Goal: Task Accomplishment & Management: Manage account settings

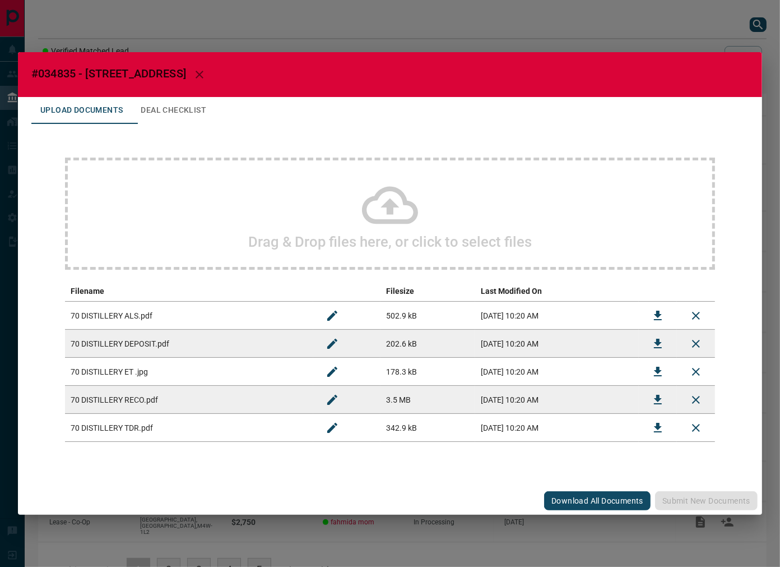
click at [47, 73] on span "#034835 - [STREET_ADDRESS]" at bounding box center [108, 73] width 155 height 13
copy span "034835"
click at [660, 312] on icon "Download" at bounding box center [657, 315] width 13 height 13
click at [658, 341] on icon "Download" at bounding box center [658, 344] width 8 height 10
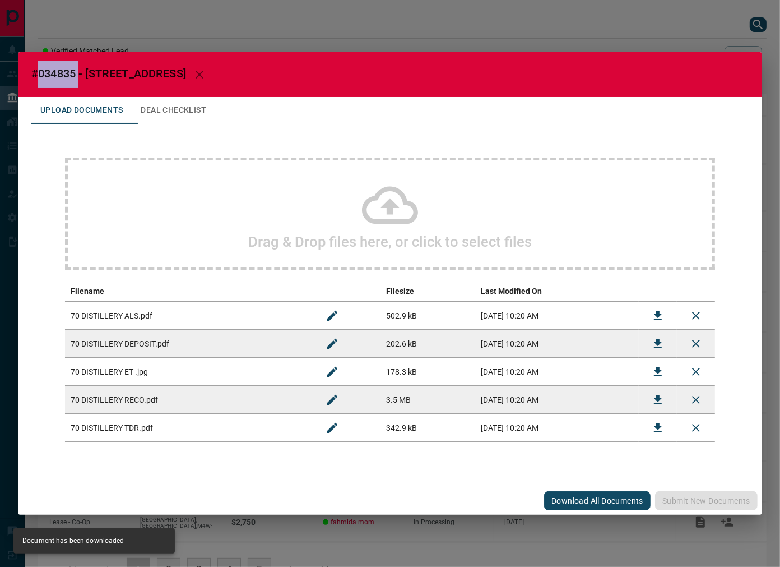
click at [648, 395] on button "Download" at bounding box center [658, 399] width 27 height 27
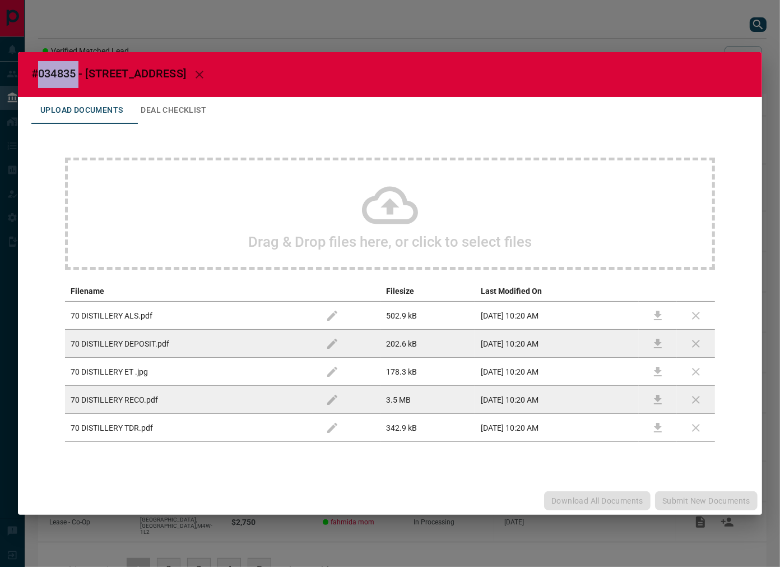
click at [199, 107] on button "Deal Checklist" at bounding box center [174, 110] width 84 height 27
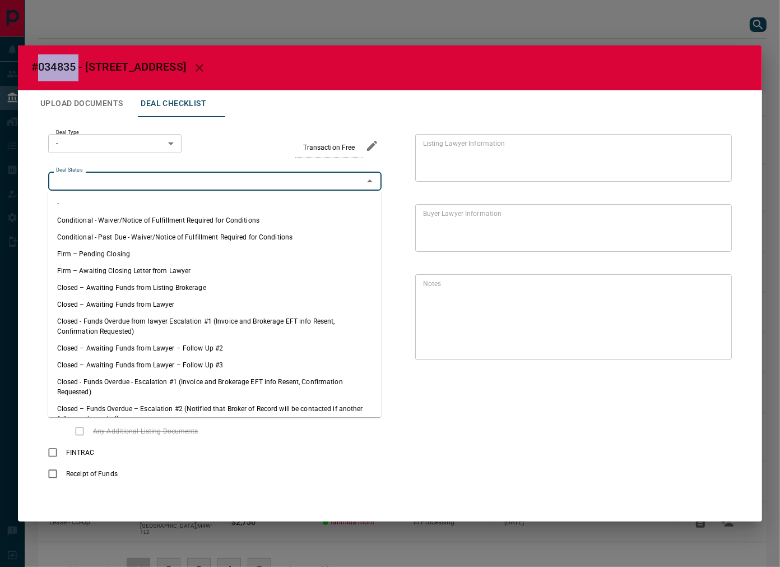
click at [123, 175] on input "Deal Status" at bounding box center [206, 181] width 308 height 12
click at [114, 261] on ul "- Conditional - Waiver/Notice of Fulfillment Required for Conditions Conditiona…" at bounding box center [215, 304] width 334 height 226
drag, startPoint x: 112, startPoint y: 261, endPoint x: 114, endPoint y: 244, distance: 17.5
click at [113, 262] on ul "- Conditional - Waiver/Notice of Fulfillment Required for Conditions Conditiona…" at bounding box center [215, 304] width 334 height 226
click at [104, 252] on li "Firm – Pending Closing" at bounding box center [215, 254] width 334 height 17
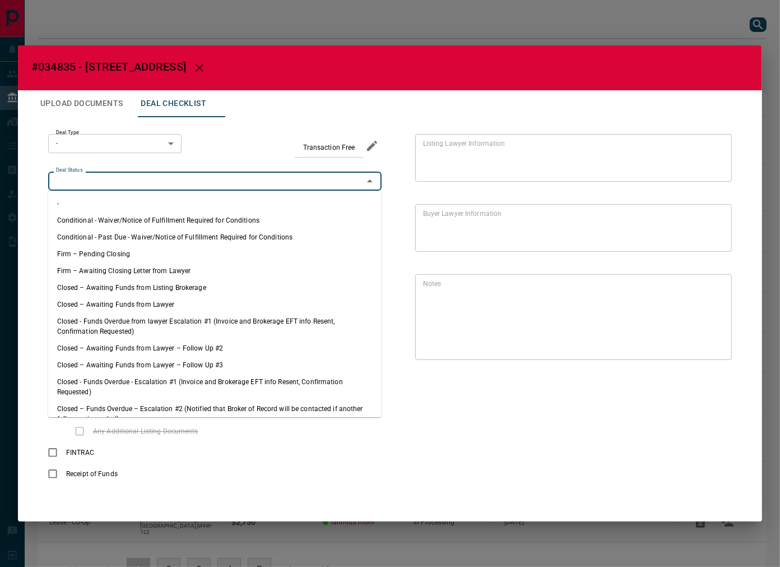
type input "**********"
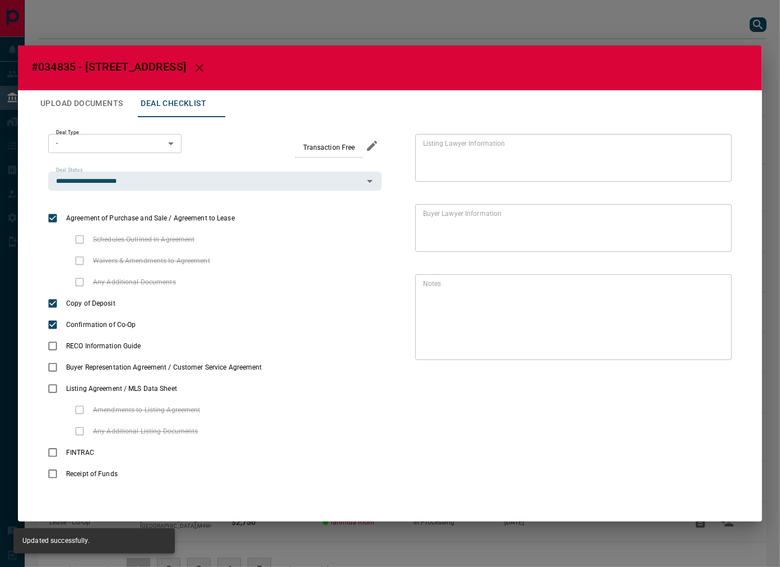
click at [114, 145] on body "Lead Transfers Leads Deals Listings Campaigns Quota Rules Agent Quotas Admin Mo…" at bounding box center [390, 304] width 780 height 608
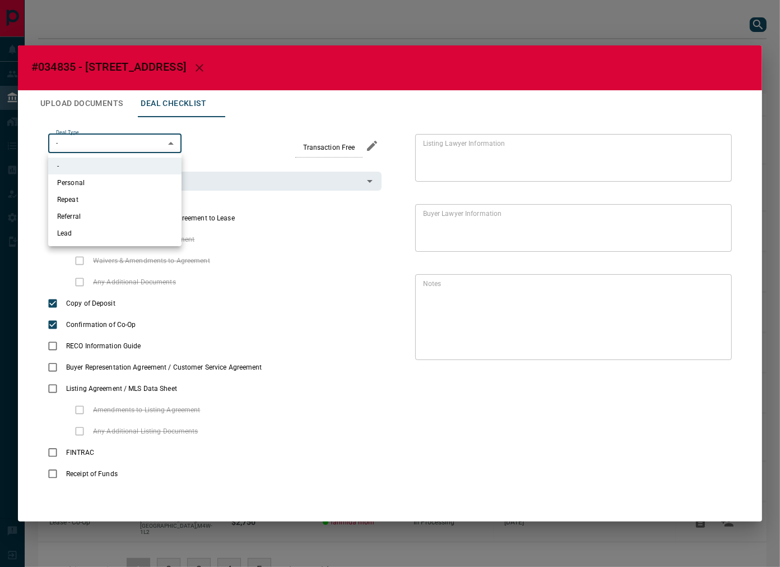
click at [107, 183] on li "Personal" at bounding box center [114, 182] width 133 height 17
type input "*"
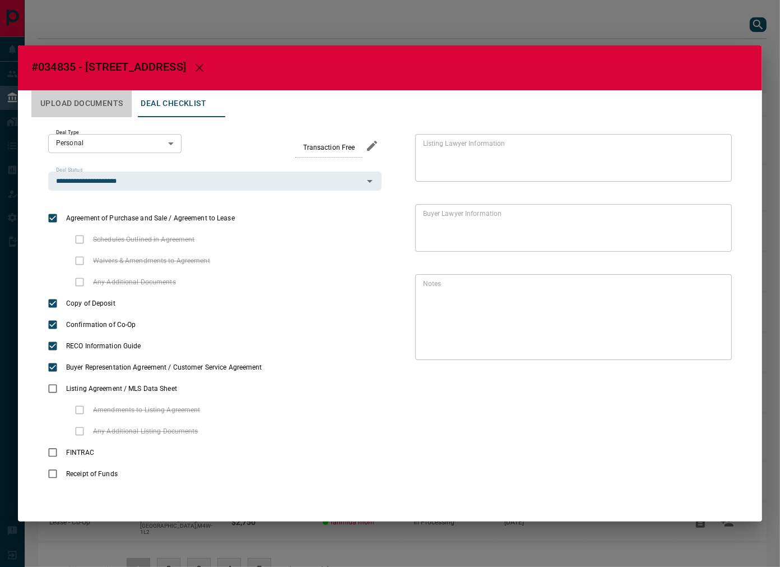
click at [94, 104] on button "Upload Documents" at bounding box center [81, 103] width 100 height 27
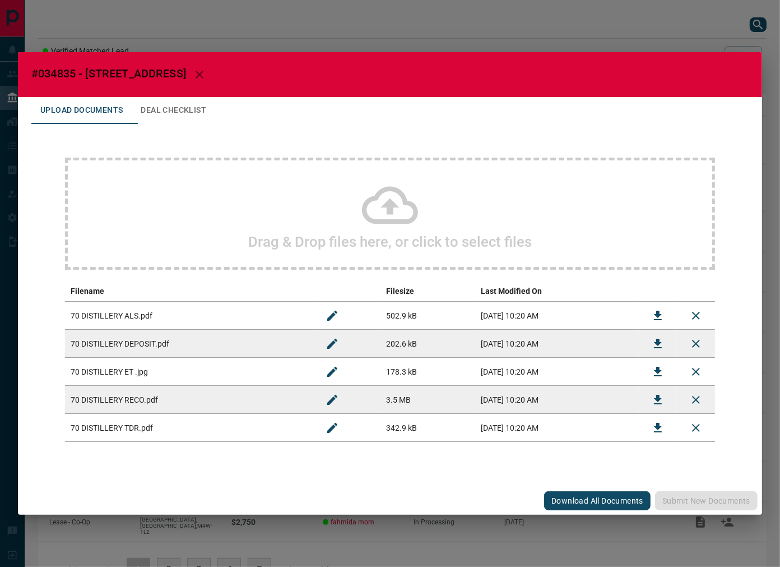
click at [657, 422] on icon "Download" at bounding box center [657, 427] width 13 height 13
click at [215, 105] on button "Deal Checklist" at bounding box center [174, 110] width 84 height 27
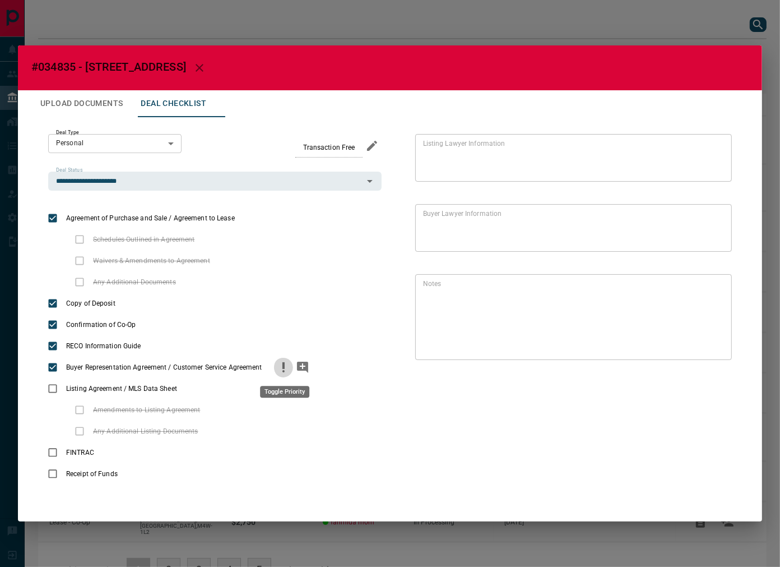
click at [287, 365] on icon "priority" at bounding box center [283, 366] width 13 height 13
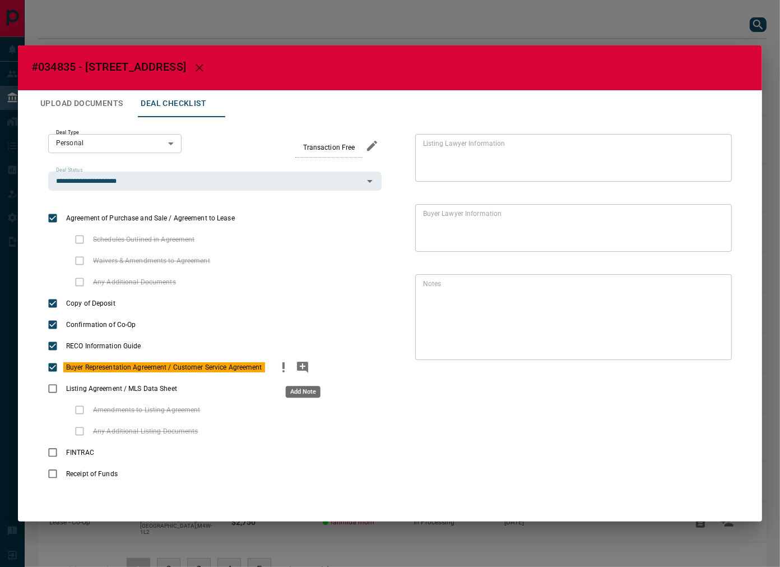
click at [300, 363] on icon "add note" at bounding box center [302, 367] width 11 height 11
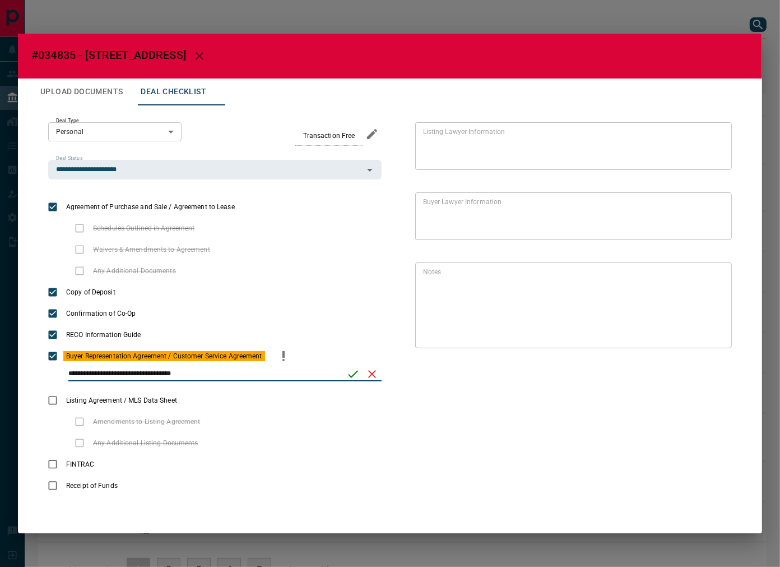
type input "**********"
click at [355, 364] on button "save" at bounding box center [353, 373] width 19 height 19
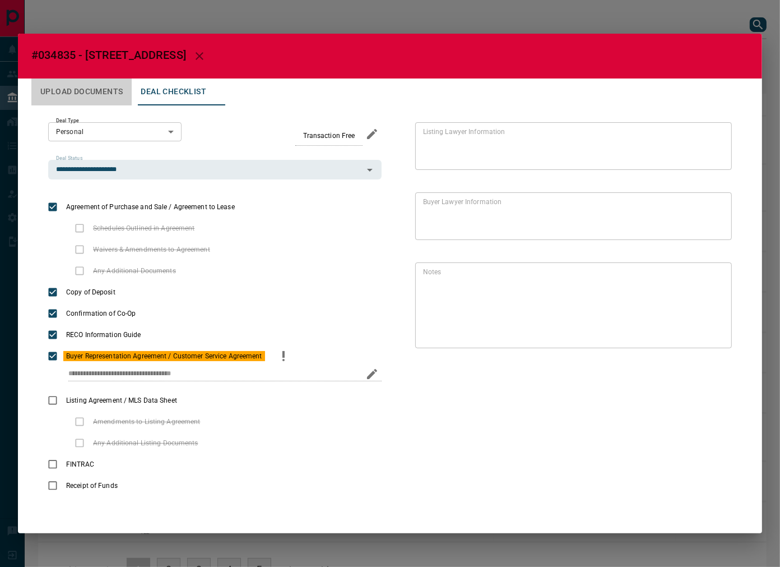
click at [109, 99] on button "Upload Documents" at bounding box center [81, 91] width 100 height 27
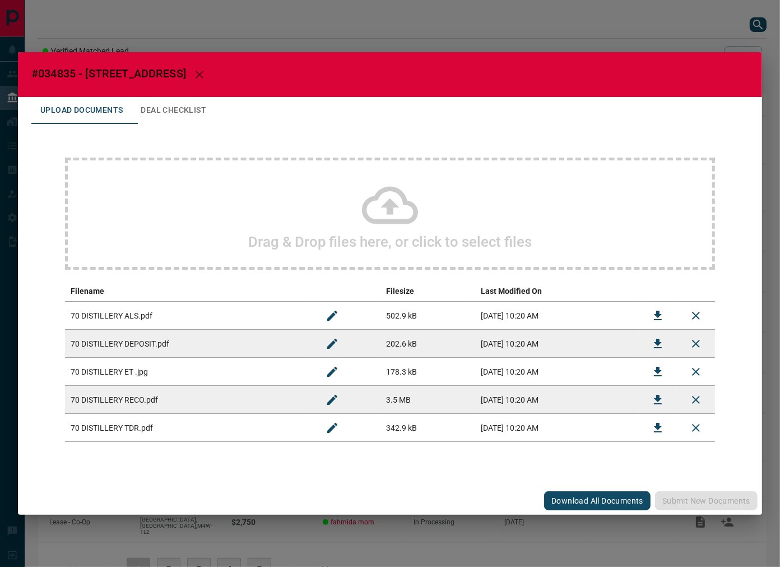
click at [147, 115] on button "Deal Checklist" at bounding box center [174, 110] width 84 height 27
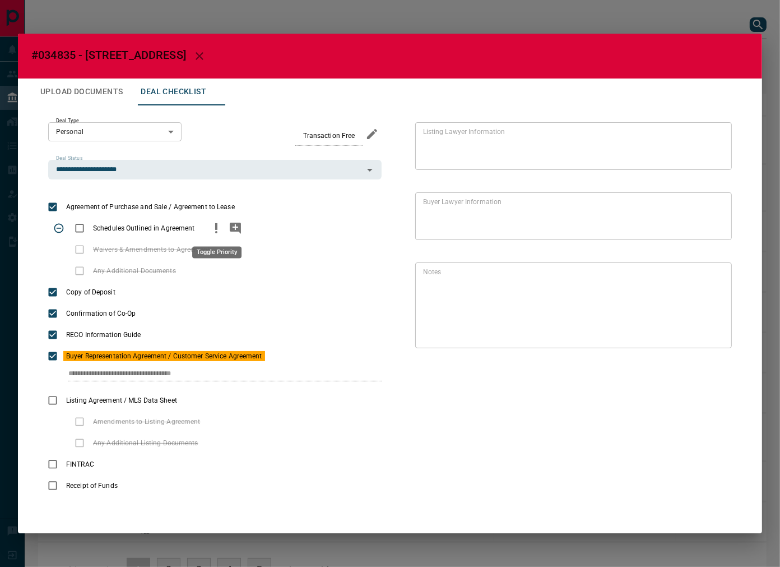
click at [214, 228] on icon "priority" at bounding box center [216, 227] width 13 height 13
click at [234, 229] on icon "add note" at bounding box center [235, 228] width 11 height 11
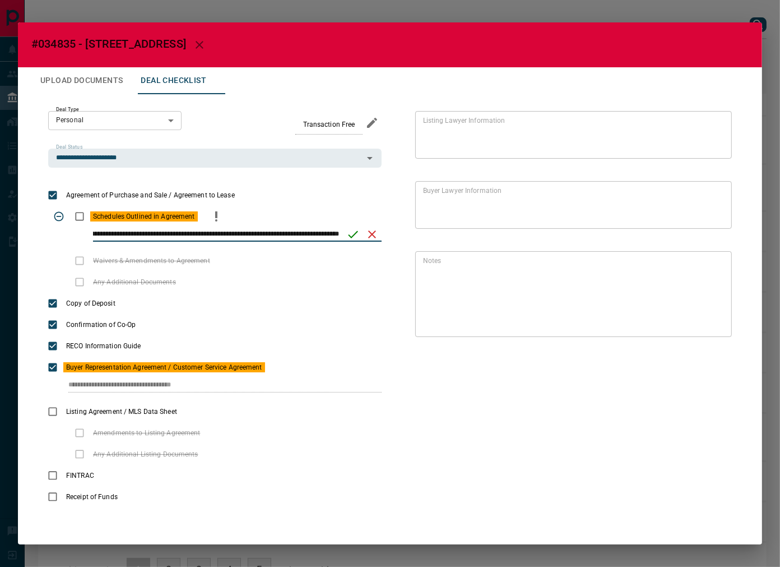
scroll to position [0, 68]
type input "**********"
click at [354, 233] on icon "save" at bounding box center [352, 234] width 13 height 13
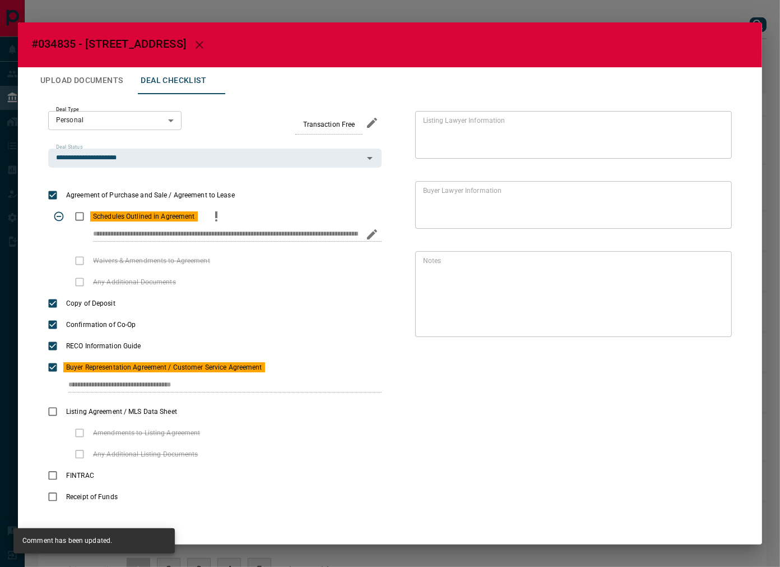
click at [91, 86] on button "Upload Documents" at bounding box center [81, 80] width 100 height 27
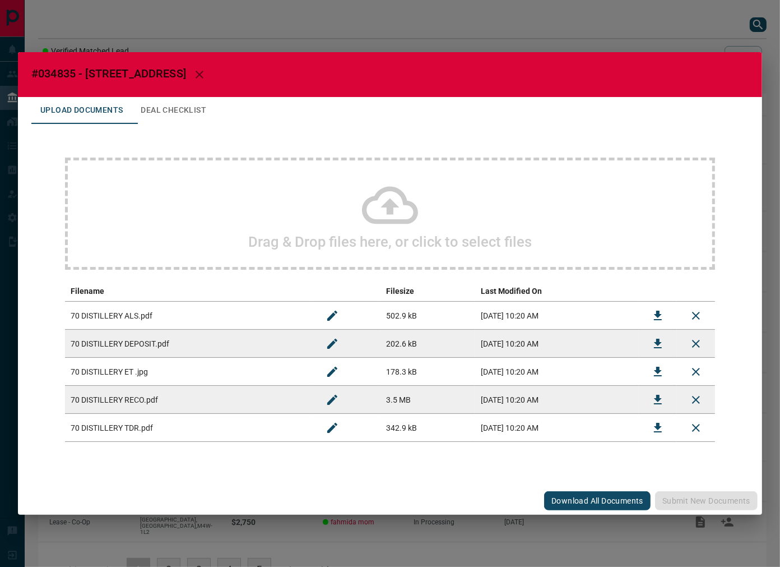
click at [198, 200] on div "Drag & Drop files here, or click to select files" at bounding box center [390, 214] width 650 height 112
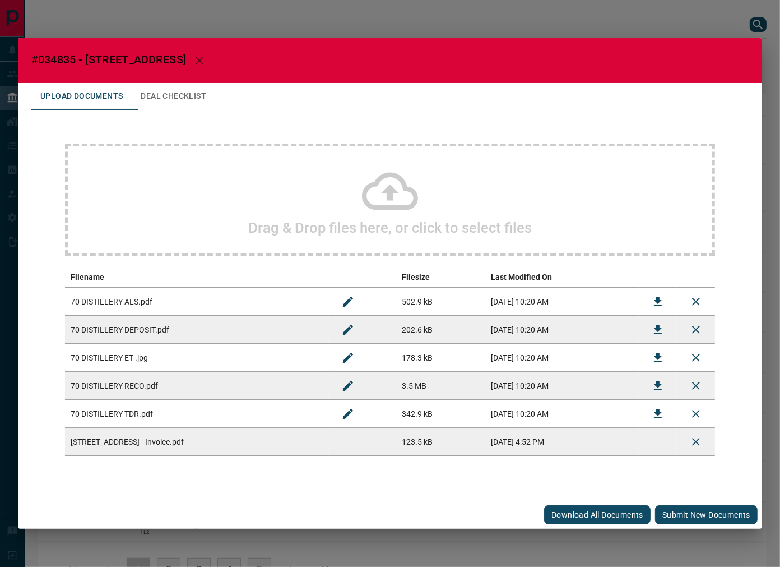
click at [710, 512] on button "Submit new documents" at bounding box center [706, 514] width 103 height 19
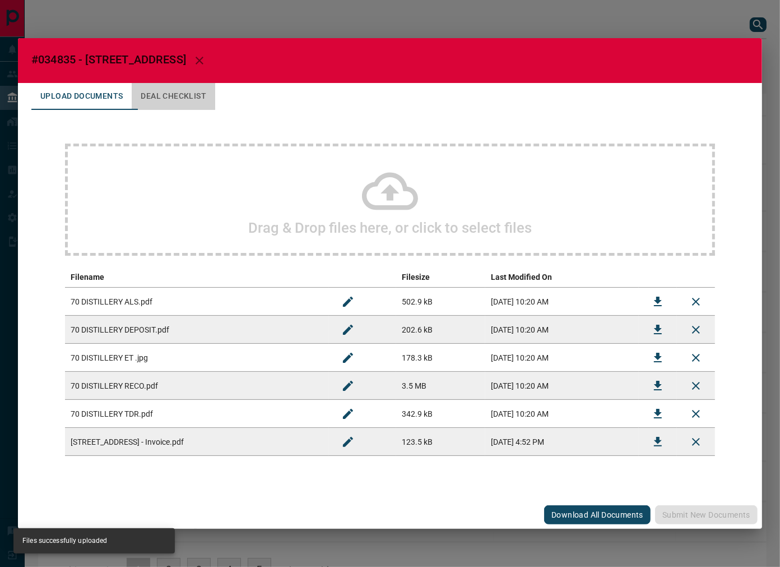
click at [165, 90] on button "Deal Checklist" at bounding box center [174, 96] width 84 height 27
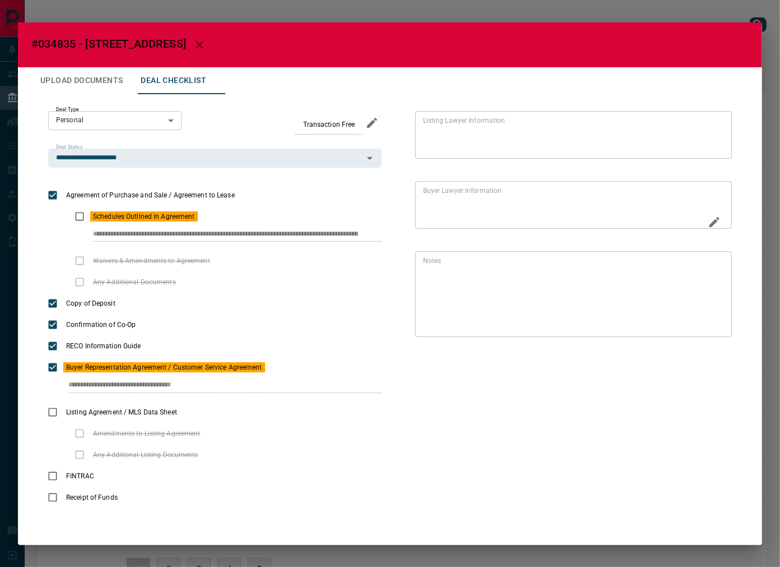
scroll to position [0, 49]
drag, startPoint x: 89, startPoint y: 236, endPoint x: 427, endPoint y: 240, distance: 338.6
click at [427, 240] on div "**********" at bounding box center [389, 309] width 717 height 430
drag, startPoint x: 66, startPoint y: 387, endPoint x: 289, endPoint y: 371, distance: 223.7
click at [288, 376] on div "**********" at bounding box center [215, 379] width 334 height 44
